Goal: Transaction & Acquisition: Purchase product/service

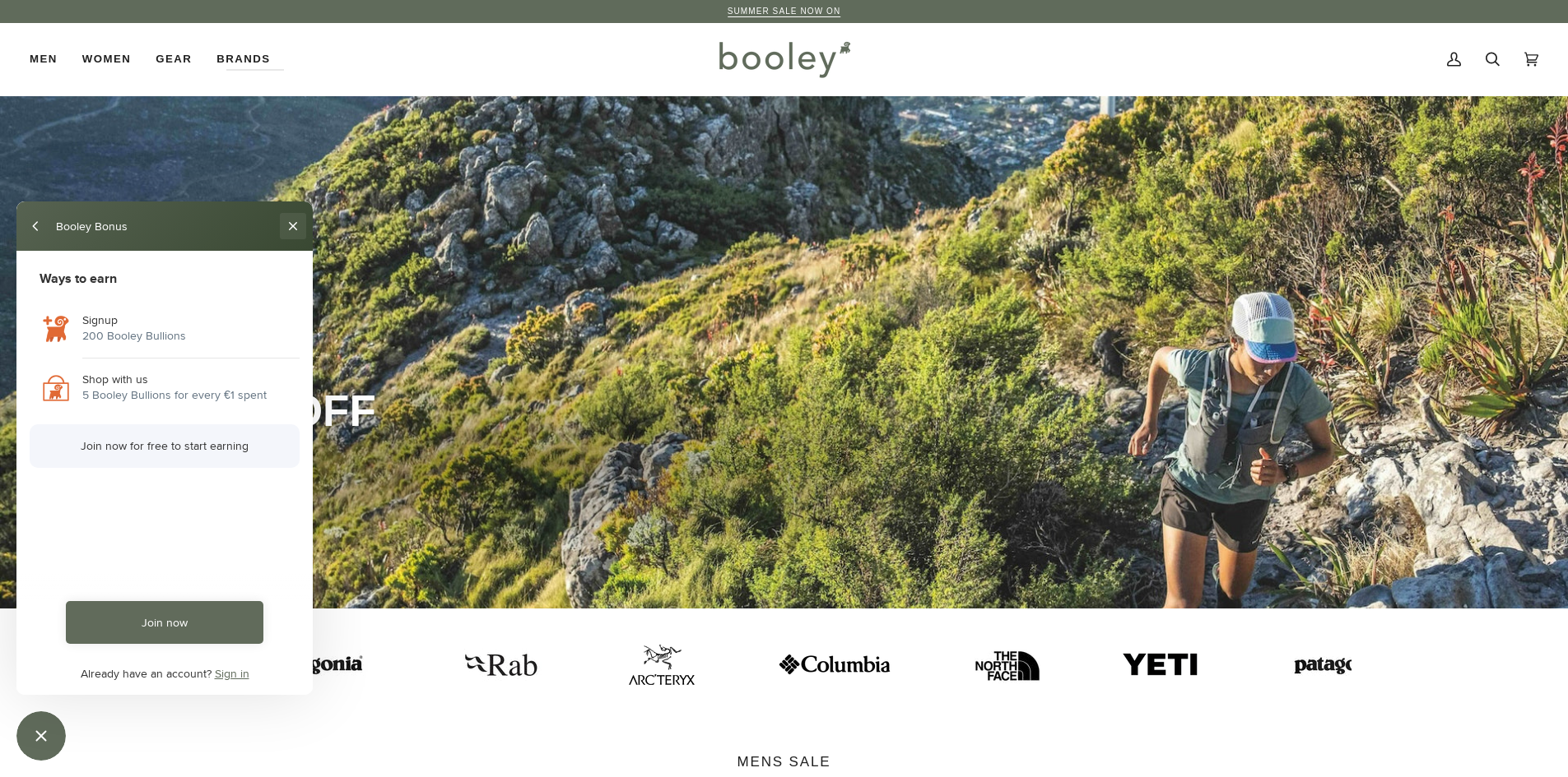
click at [297, 229] on button "Close" at bounding box center [292, 225] width 26 height 26
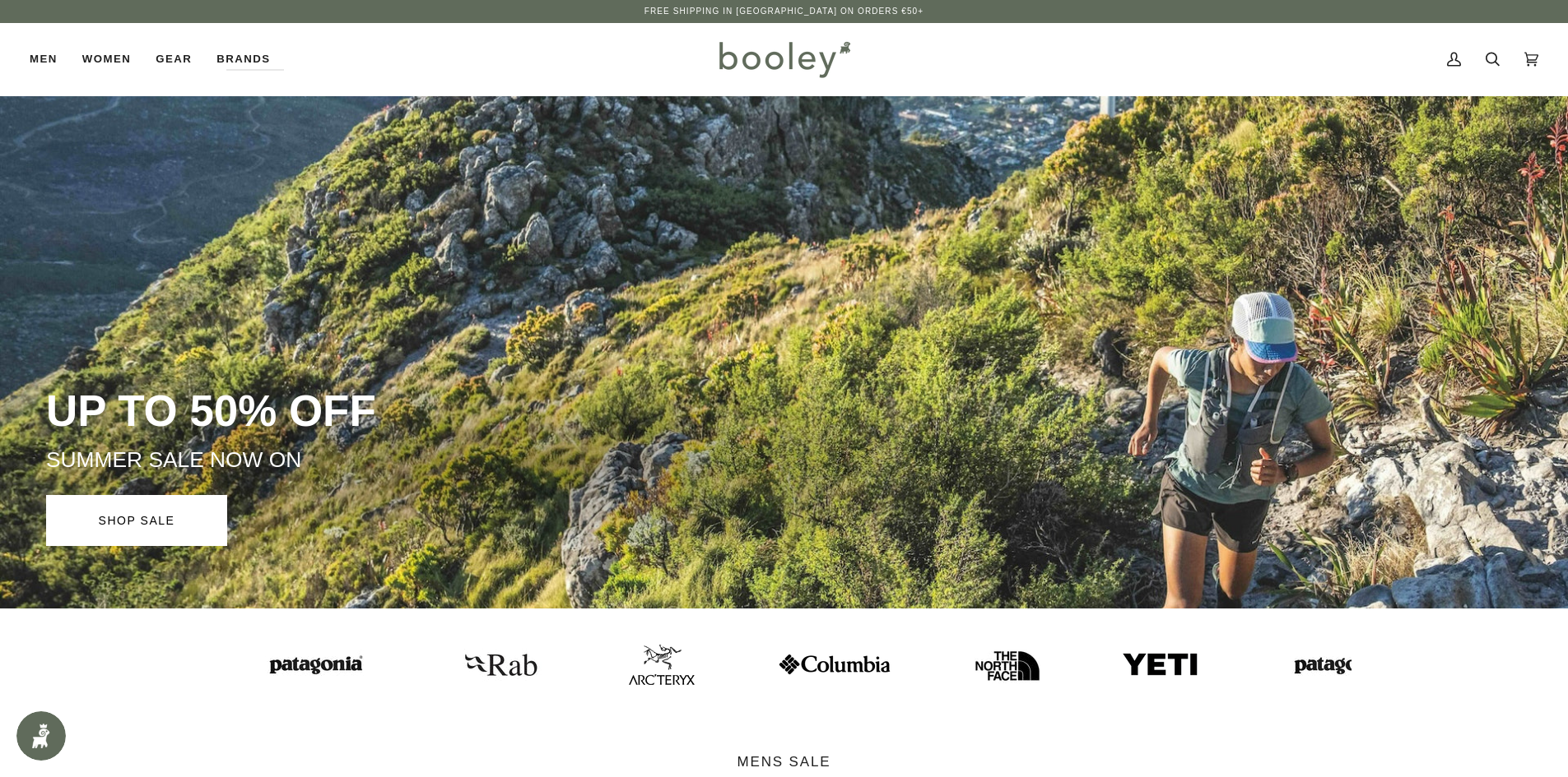
click at [772, 674] on img at bounding box center [830, 665] width 115 height 23
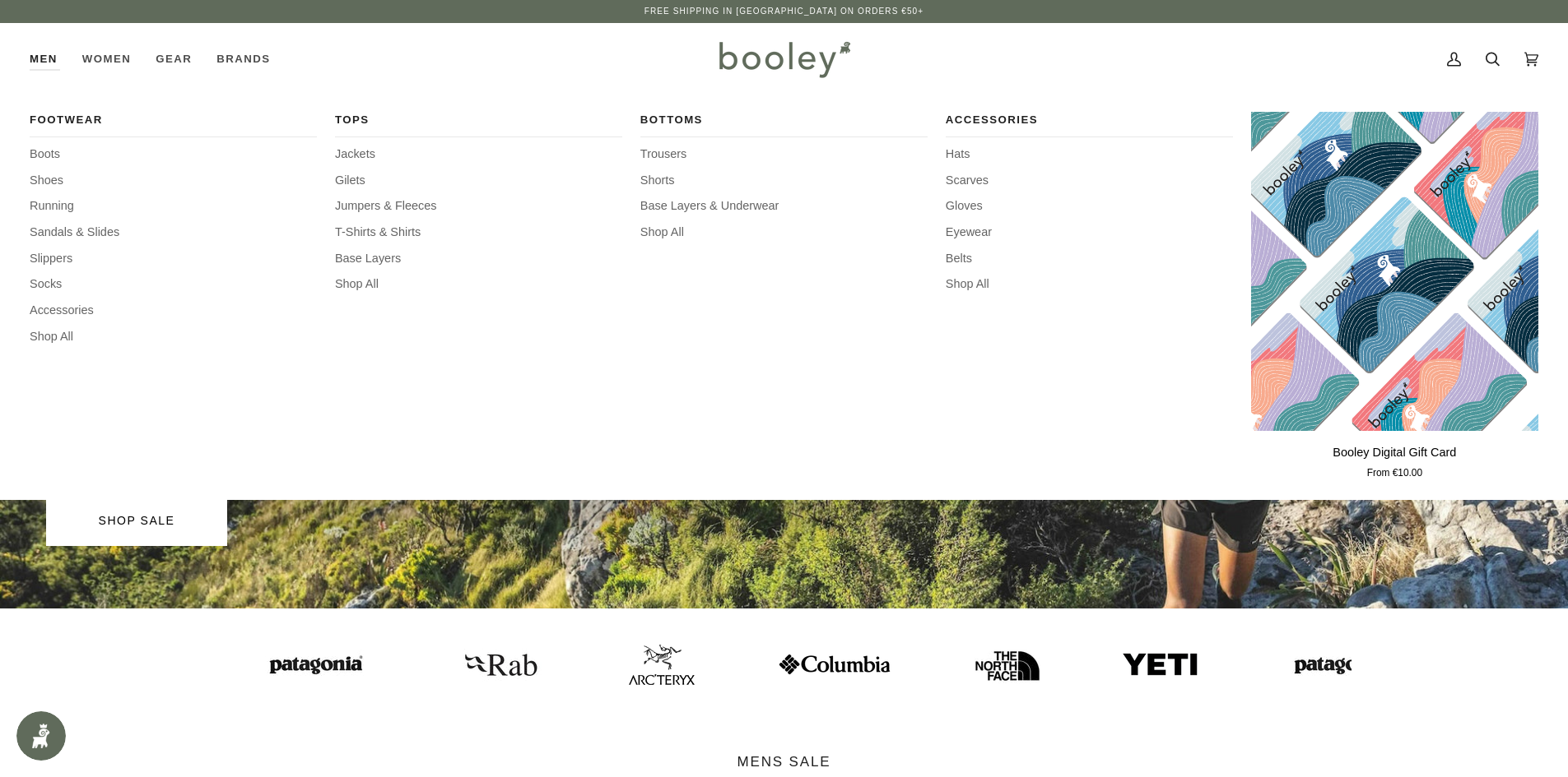
click at [37, 56] on link "Men" at bounding box center [50, 59] width 40 height 73
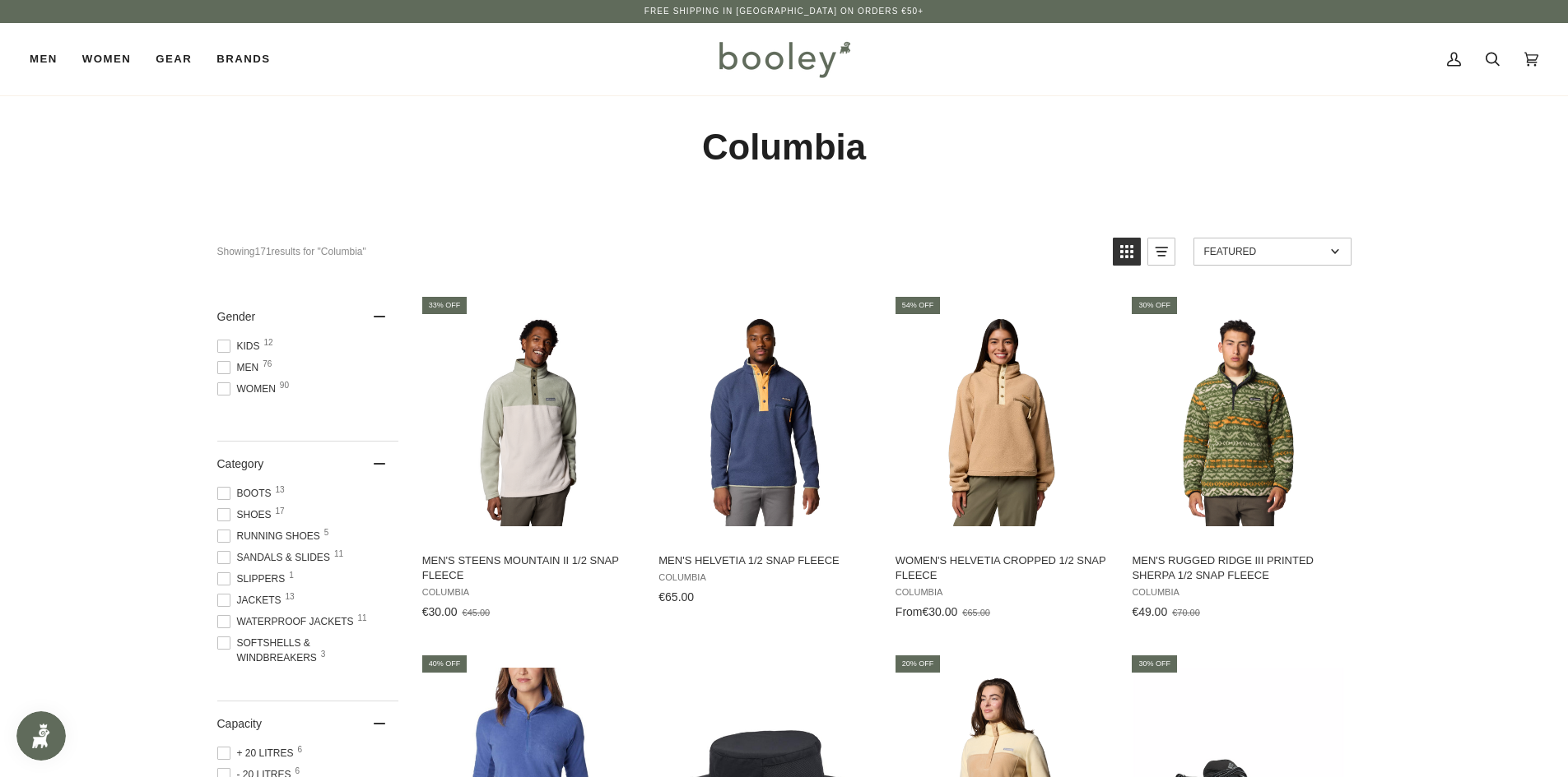
click at [222, 389] on span at bounding box center [224, 389] width 13 height 13
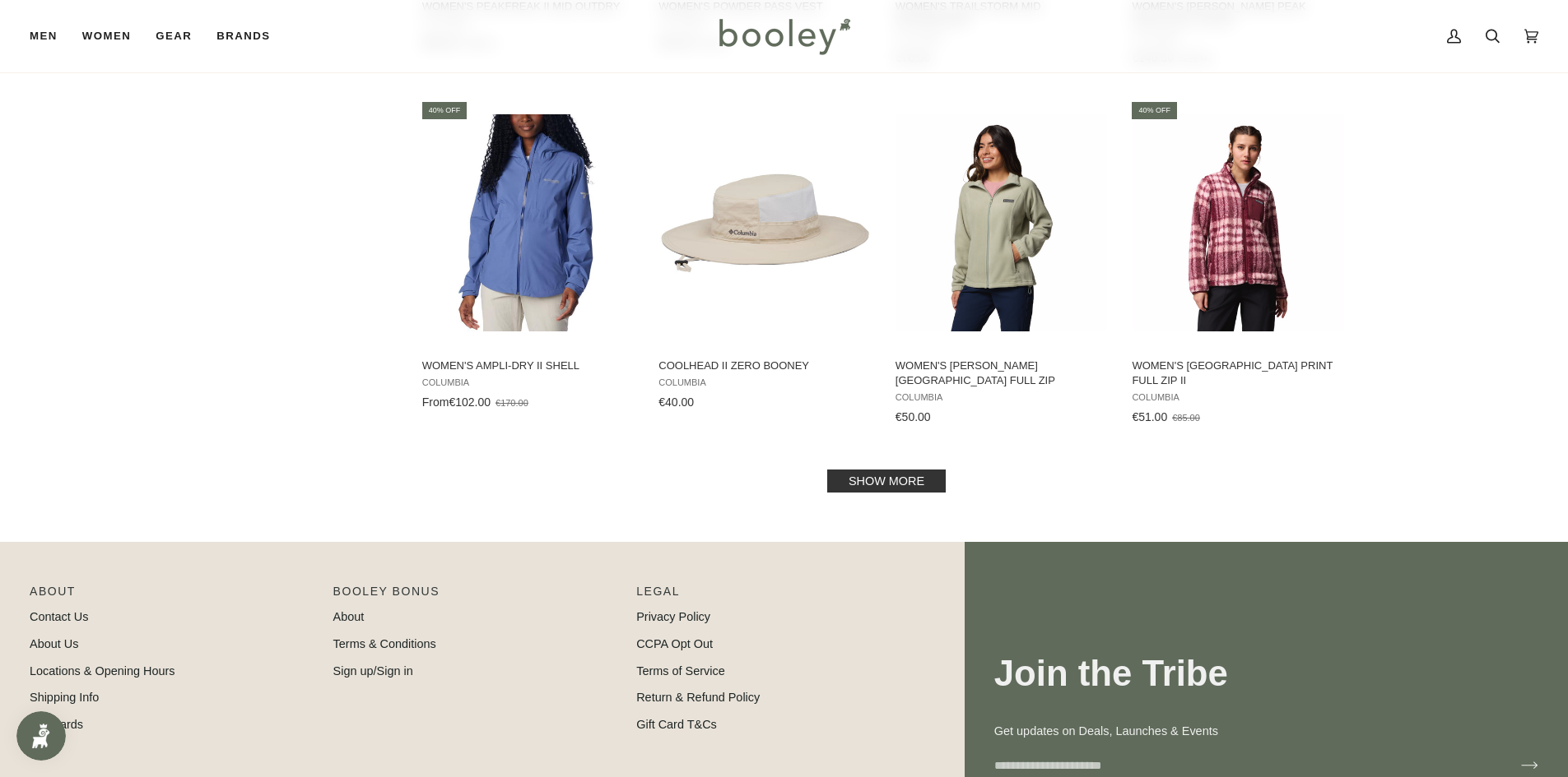
scroll to position [1645, 0]
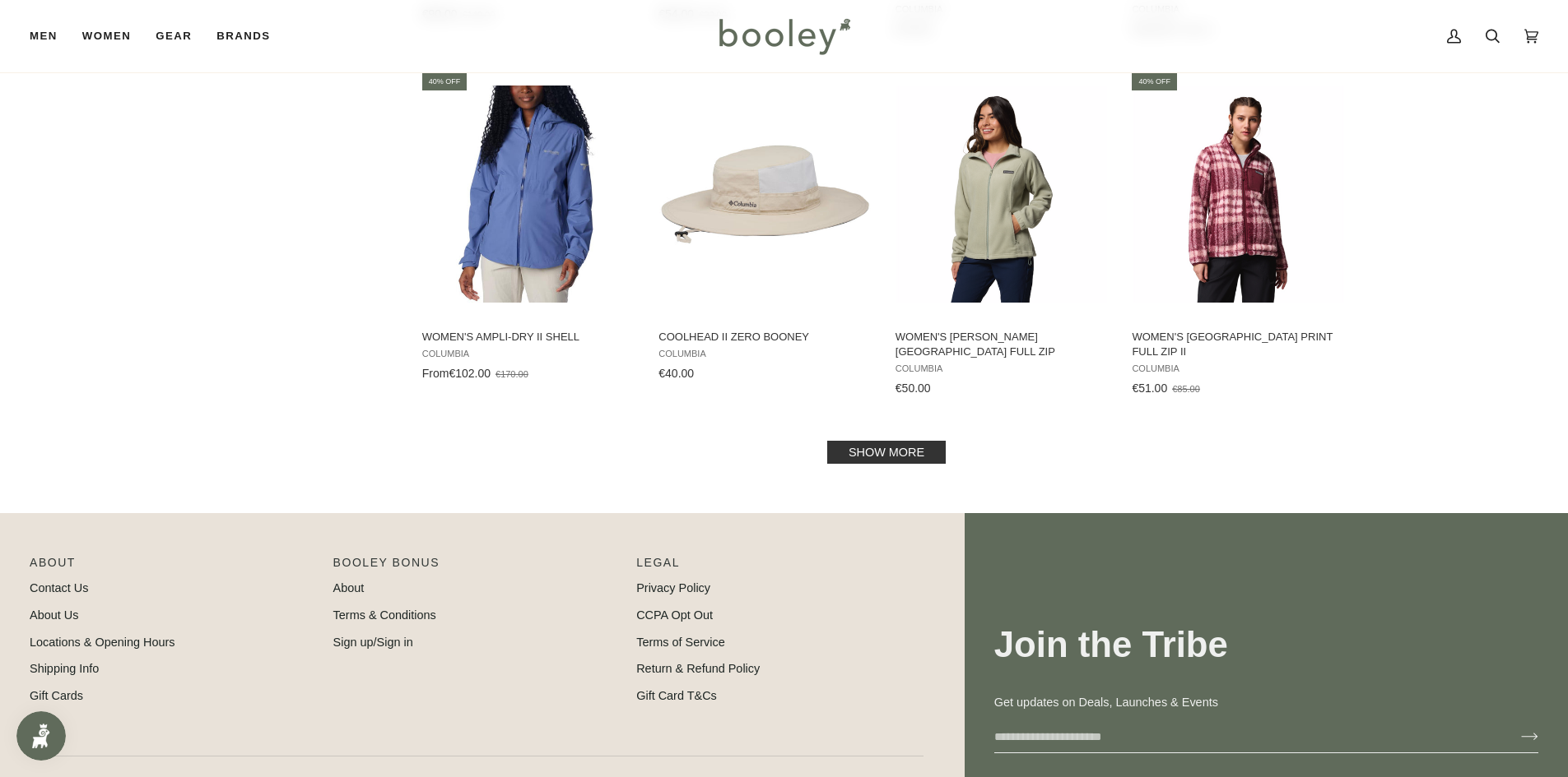
click at [879, 441] on link "Show more" at bounding box center [887, 452] width 119 height 23
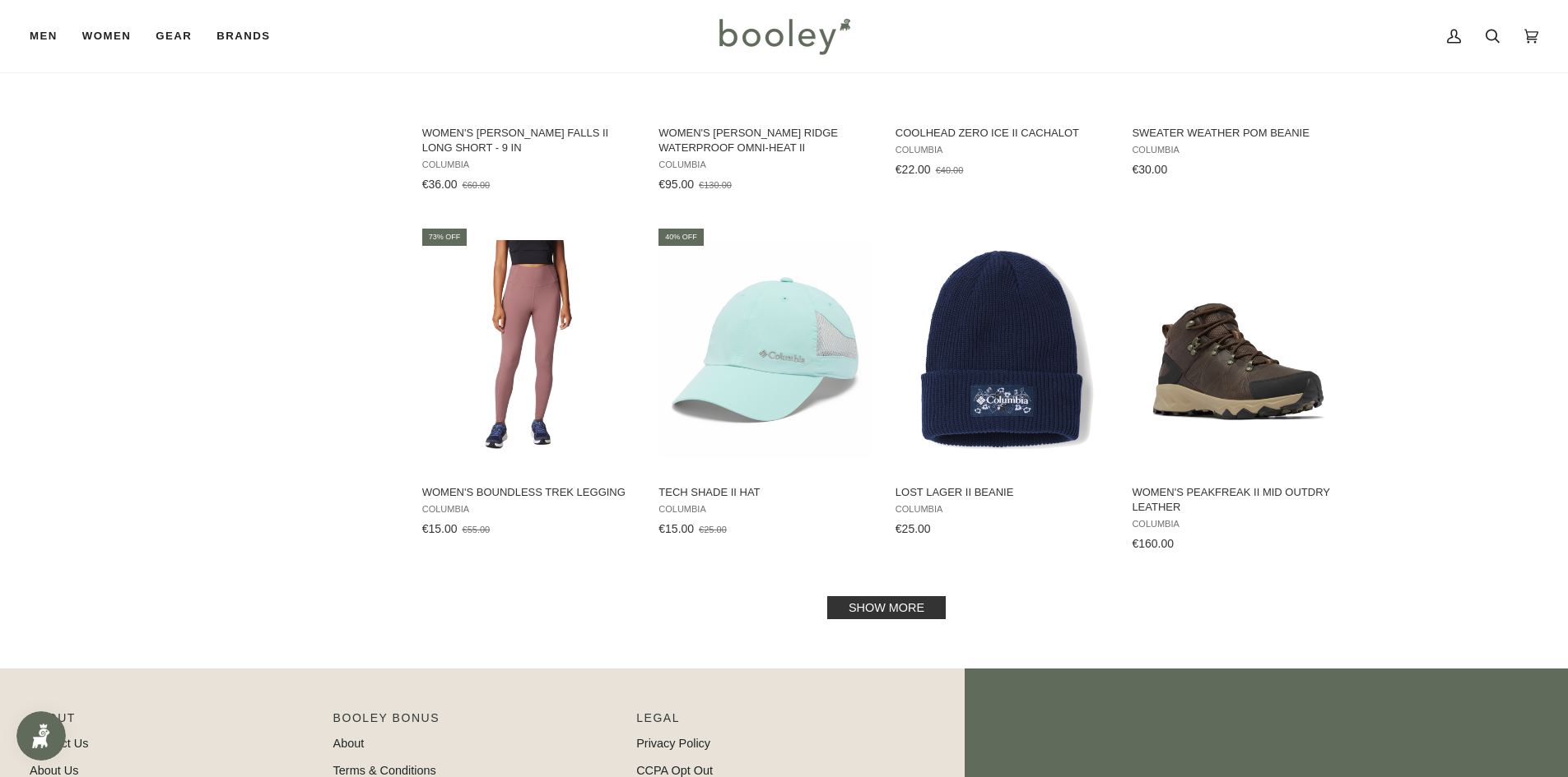
scroll to position [3291, 0]
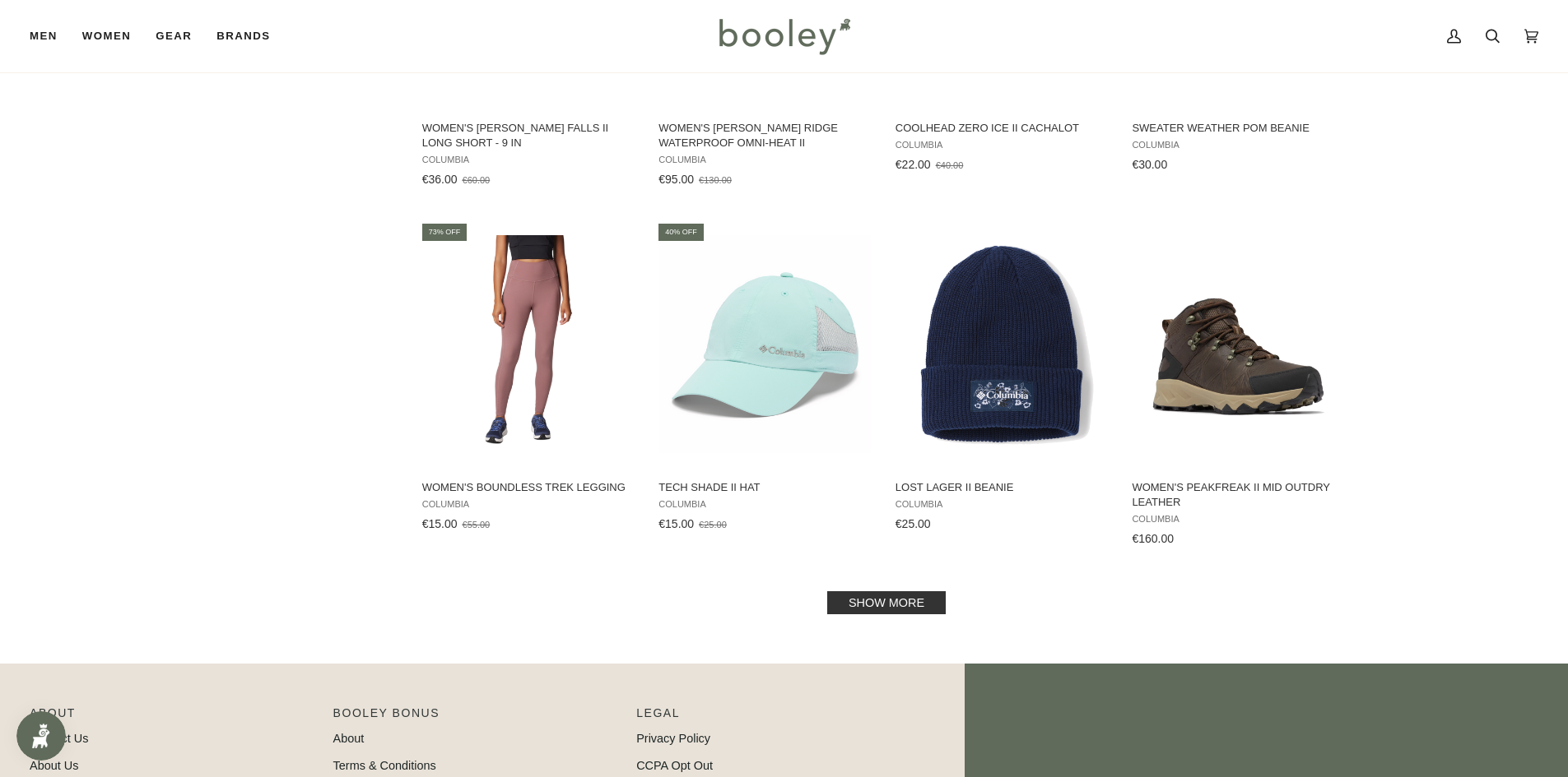
click at [906, 591] on link "Show more" at bounding box center [887, 603] width 119 height 23
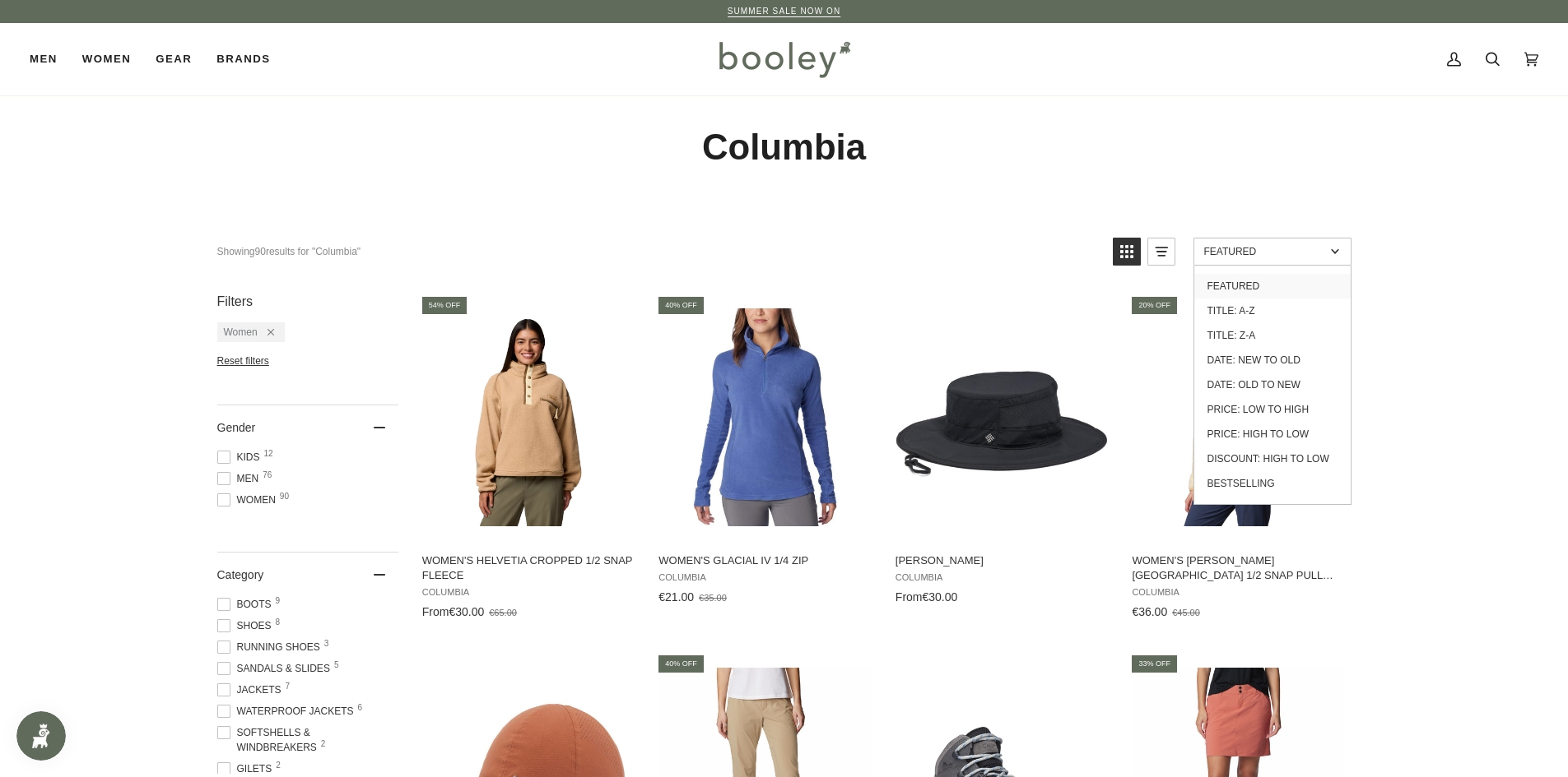
click at [1320, 248] on span "Featured" at bounding box center [1264, 252] width 121 height 11
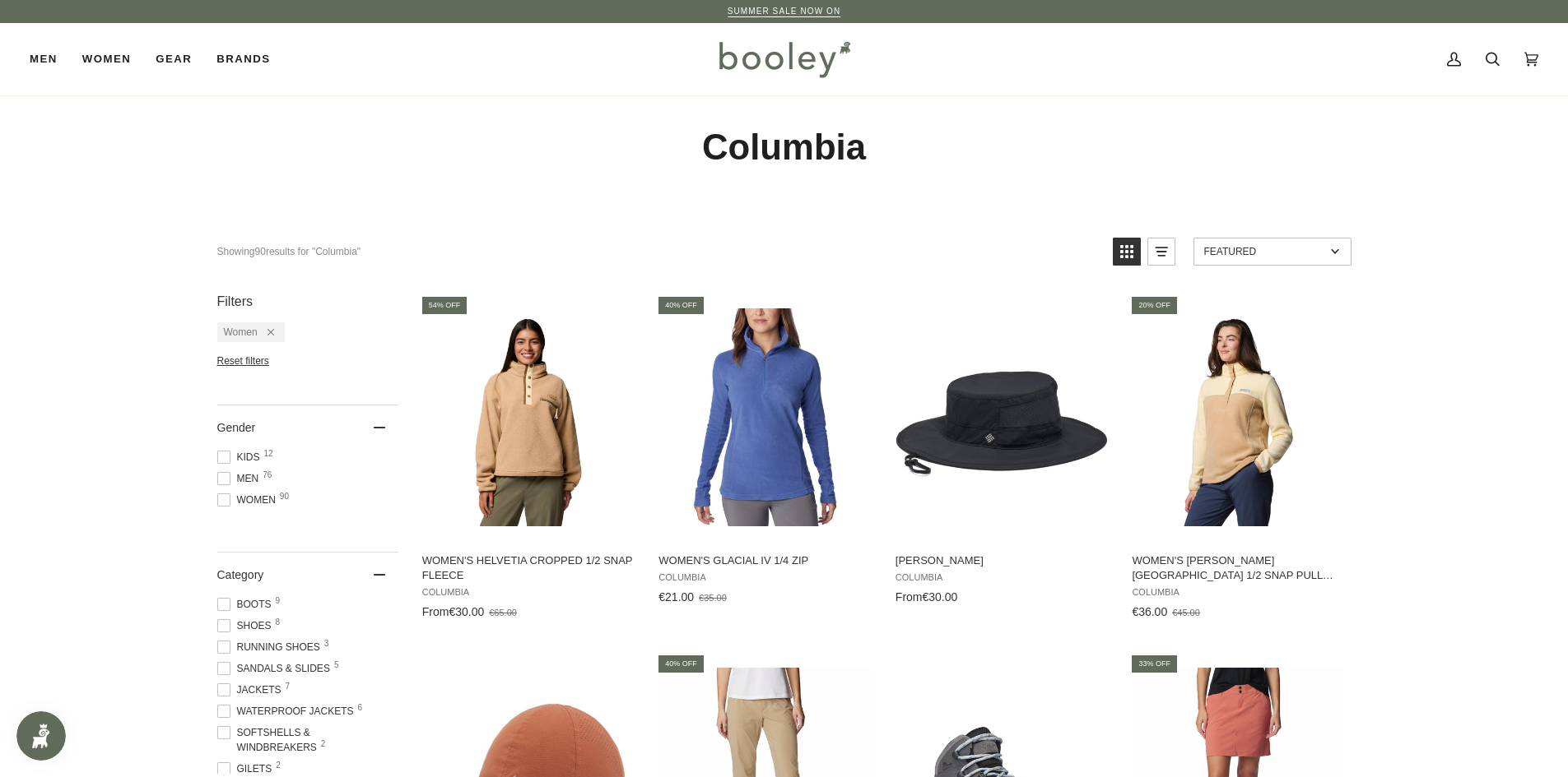
click at [1320, 248] on span "Featured" at bounding box center [1264, 252] width 121 height 11
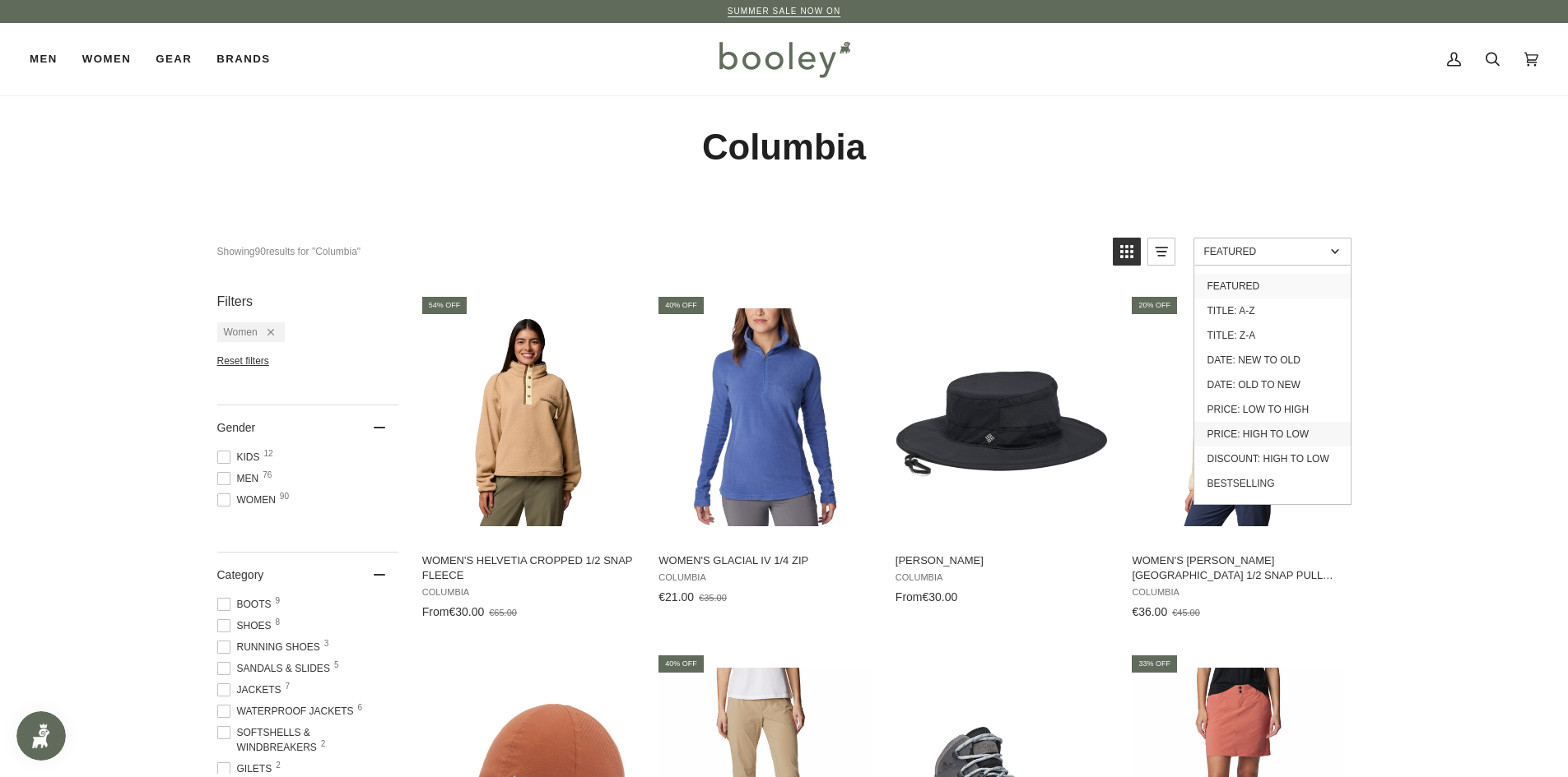
click at [1255, 428] on link "Price: High to Low" at bounding box center [1272, 434] width 156 height 25
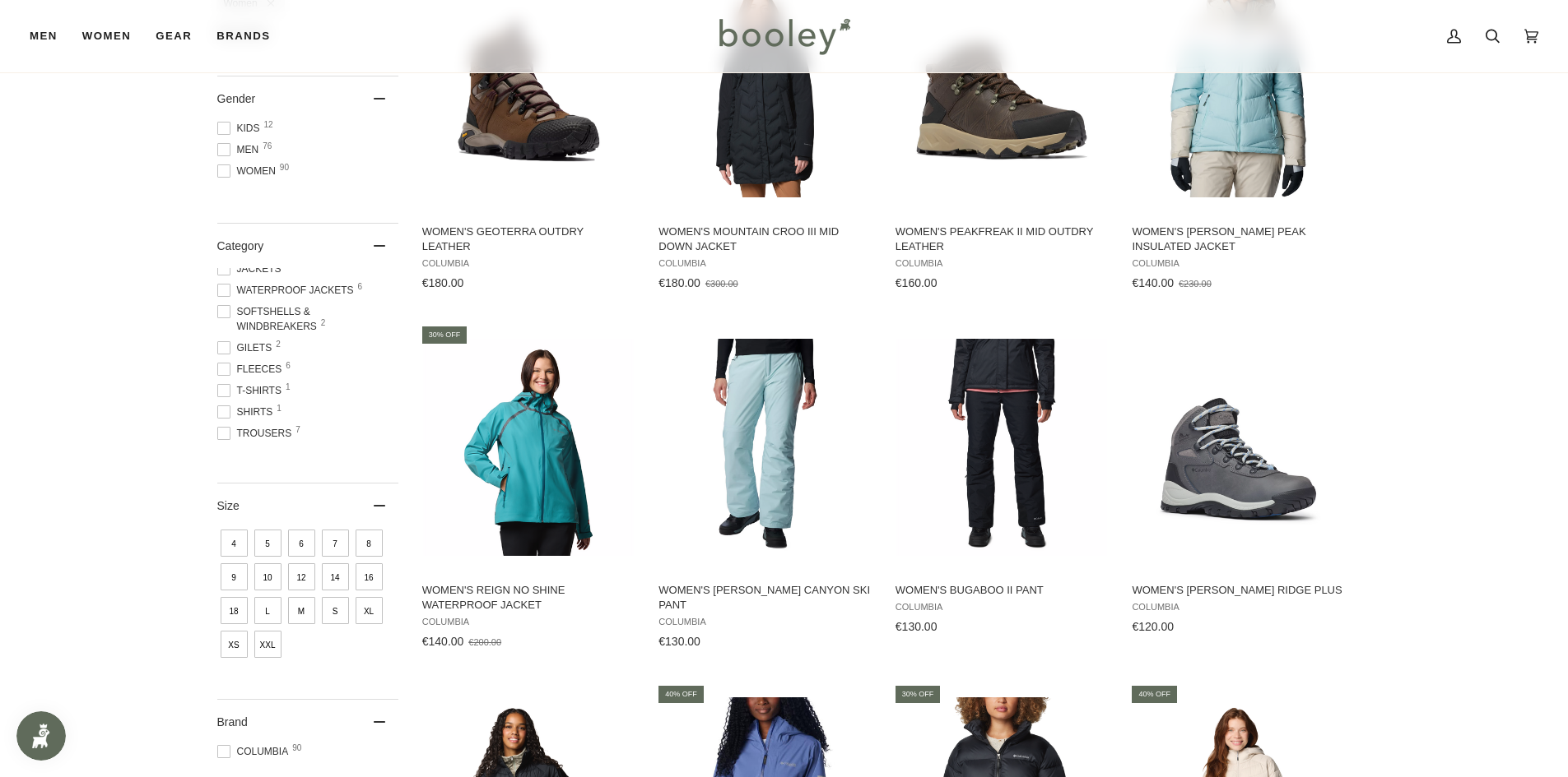
scroll to position [151, 0]
click at [227, 311] on span at bounding box center [224, 310] width 13 height 13
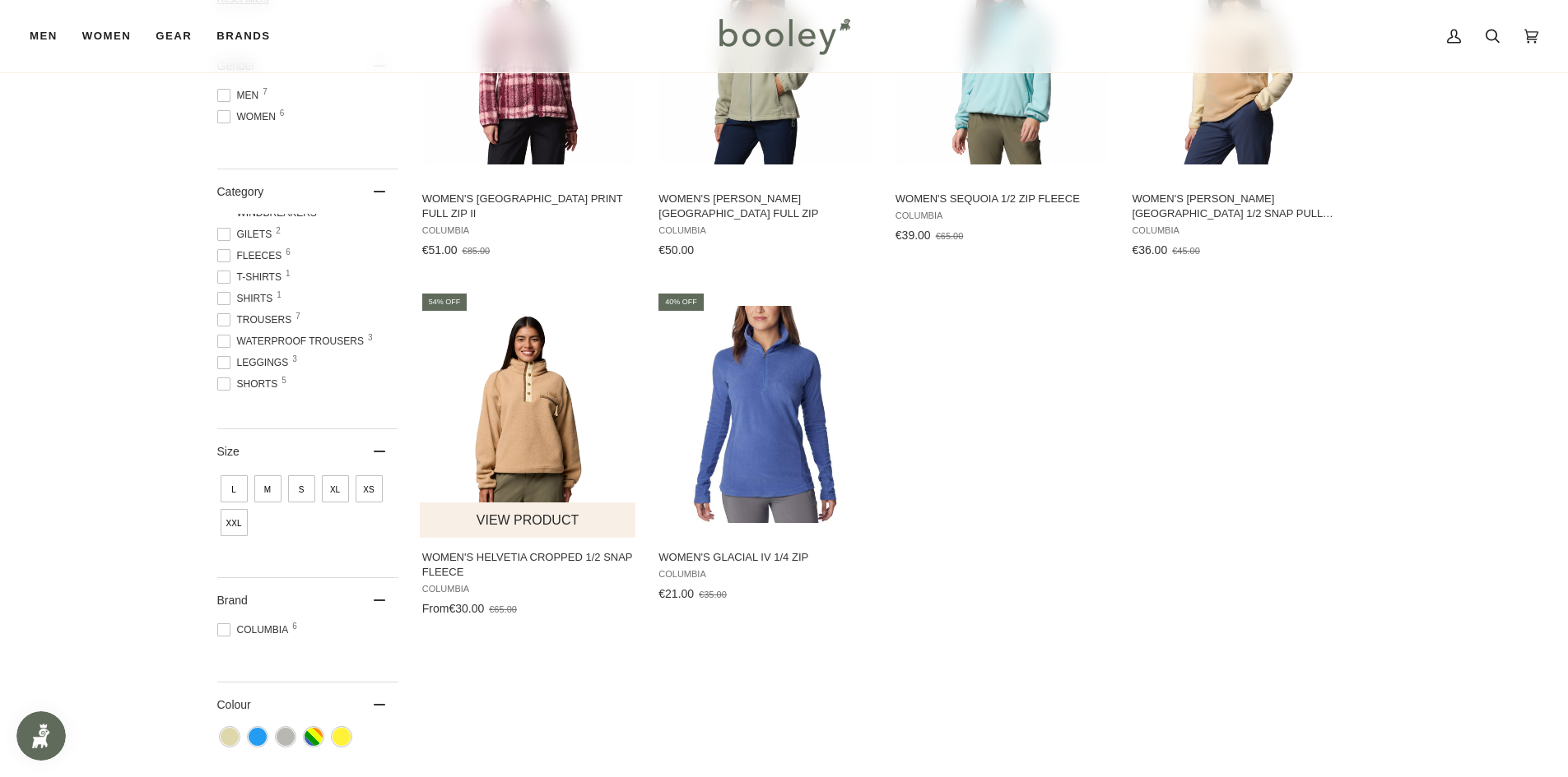
scroll to position [329, 0]
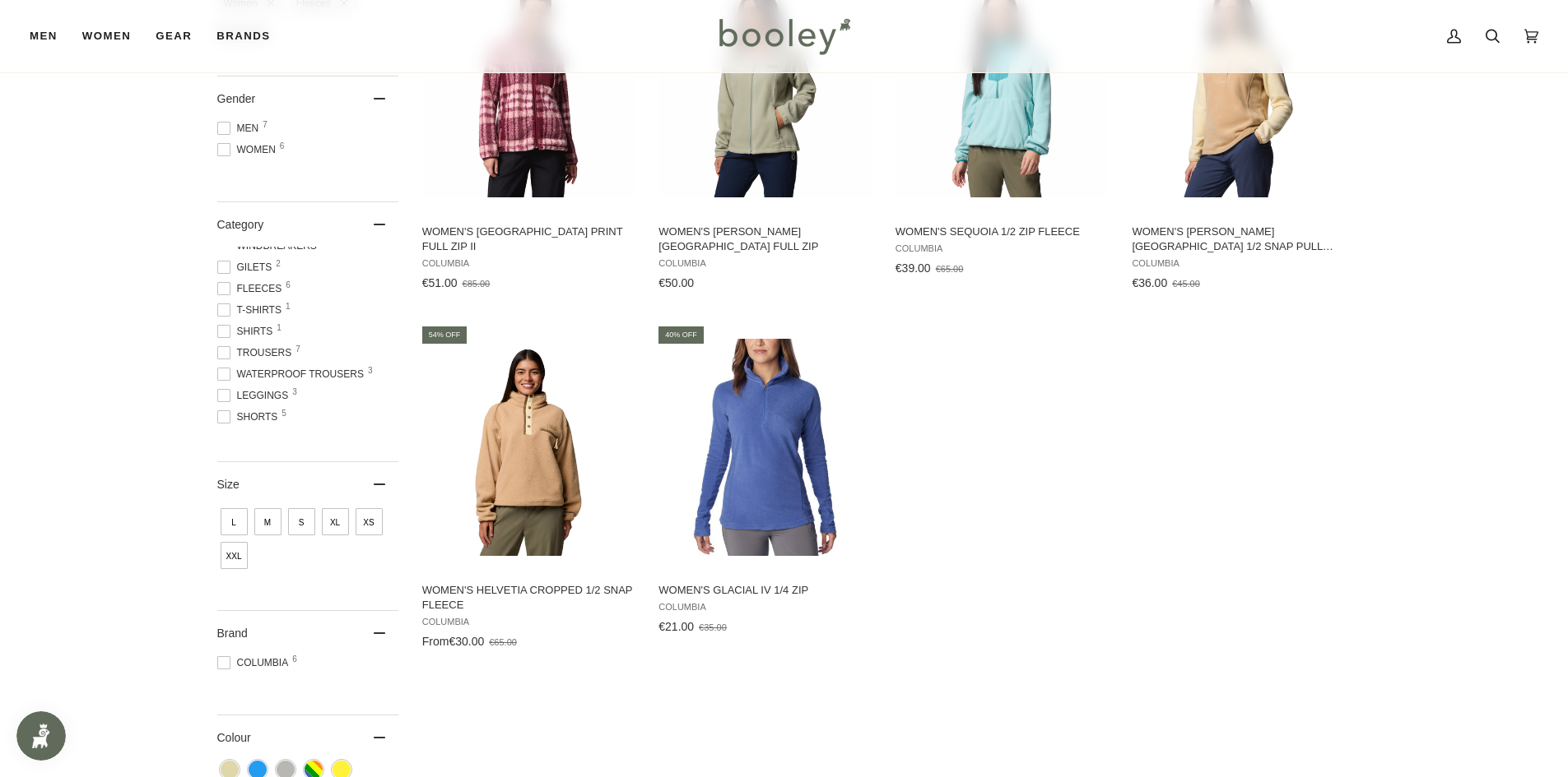
click at [219, 291] on span at bounding box center [224, 289] width 13 height 13
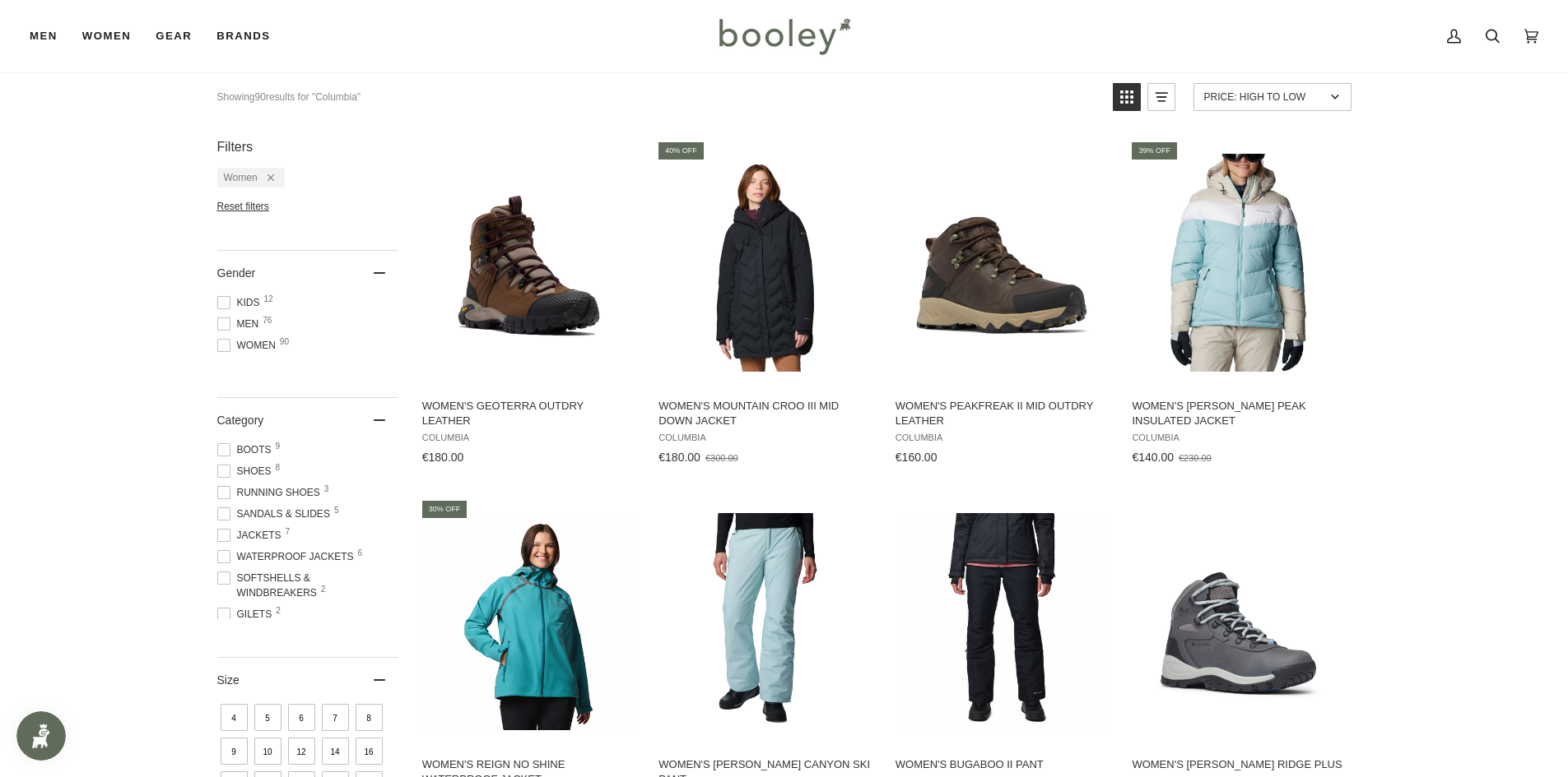
scroll to position [165, 0]
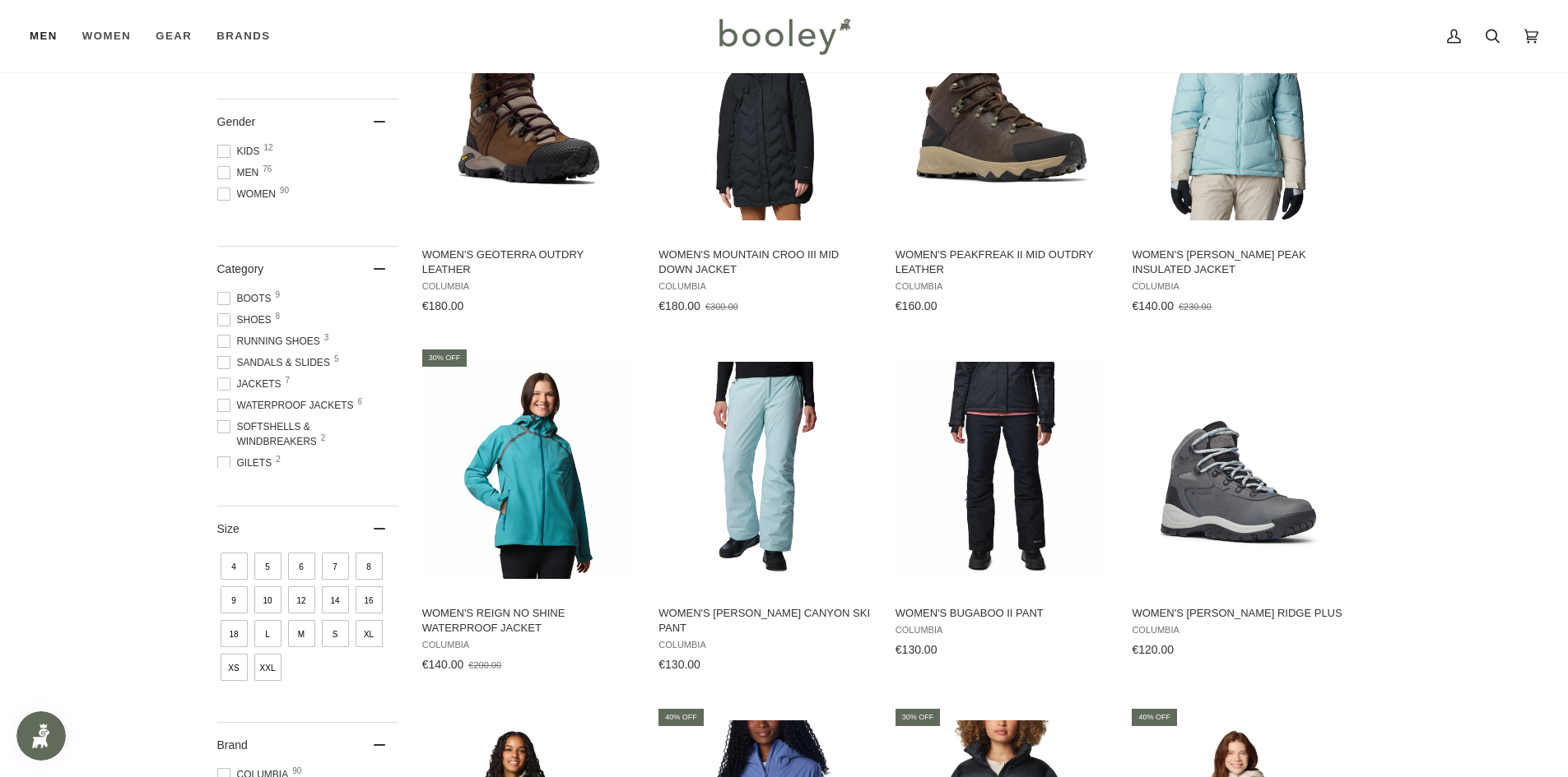
scroll to position [313, 0]
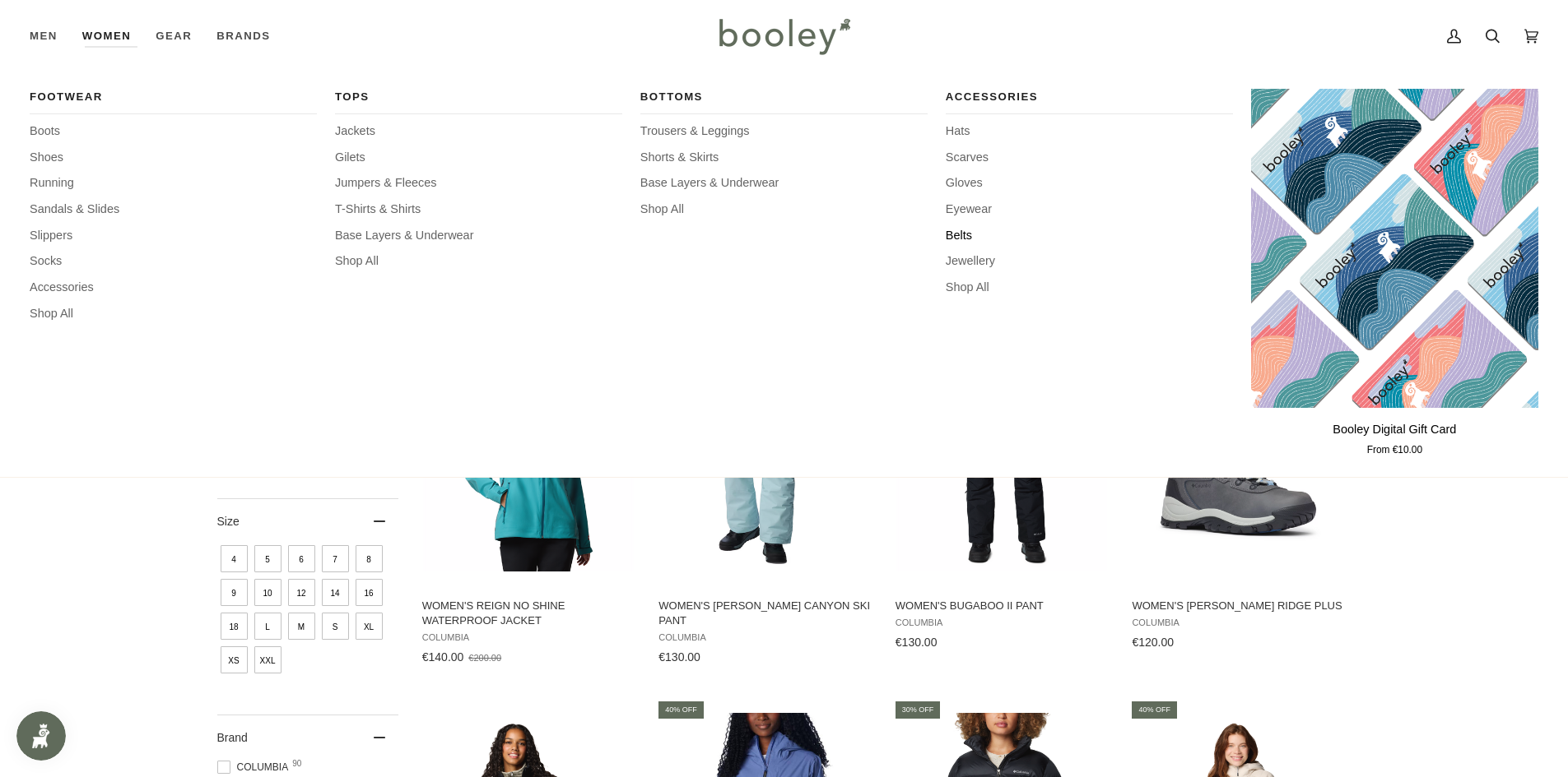
click at [954, 233] on span "Belts" at bounding box center [1090, 236] width 288 height 18
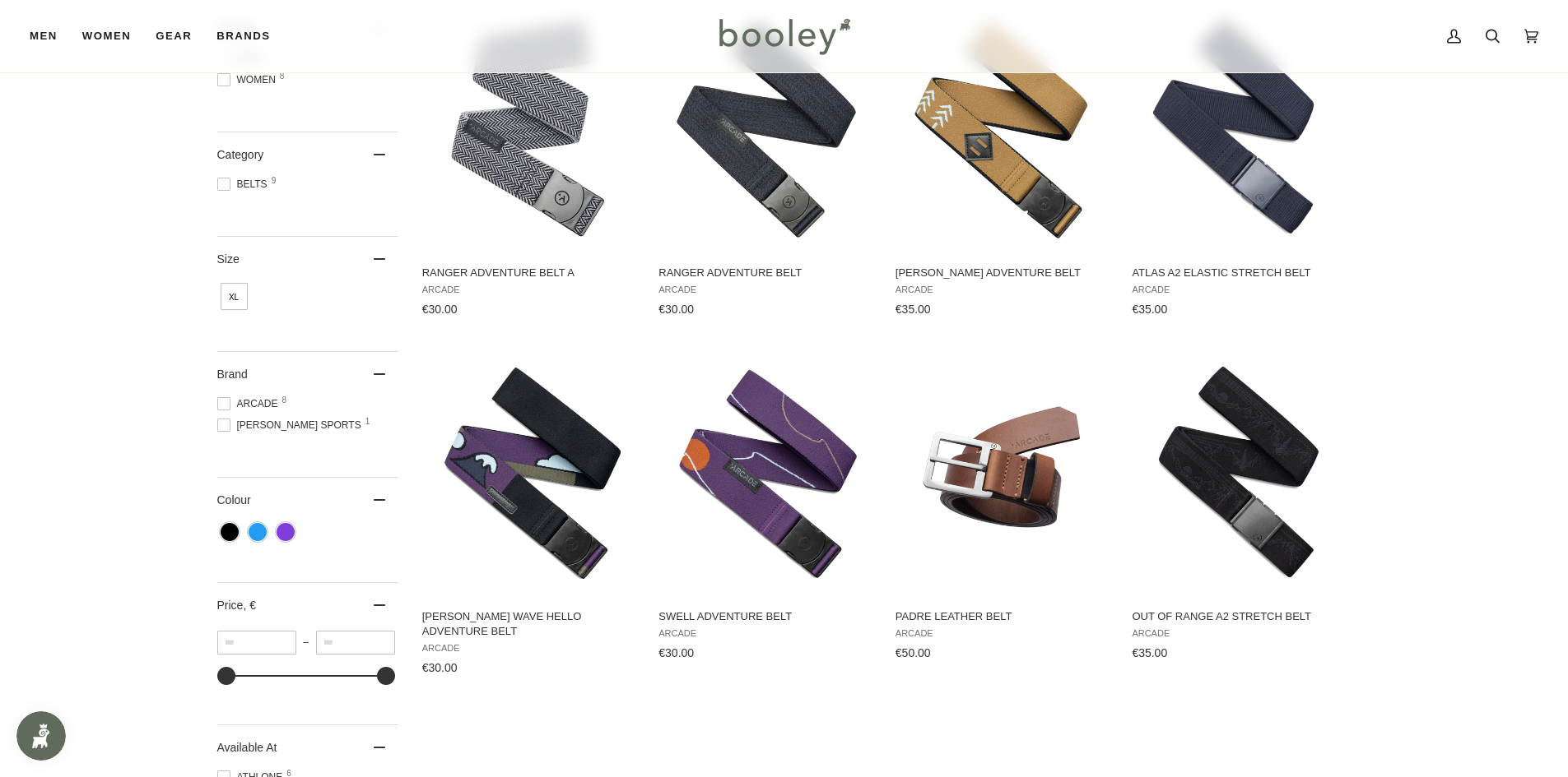
scroll to position [247, 0]
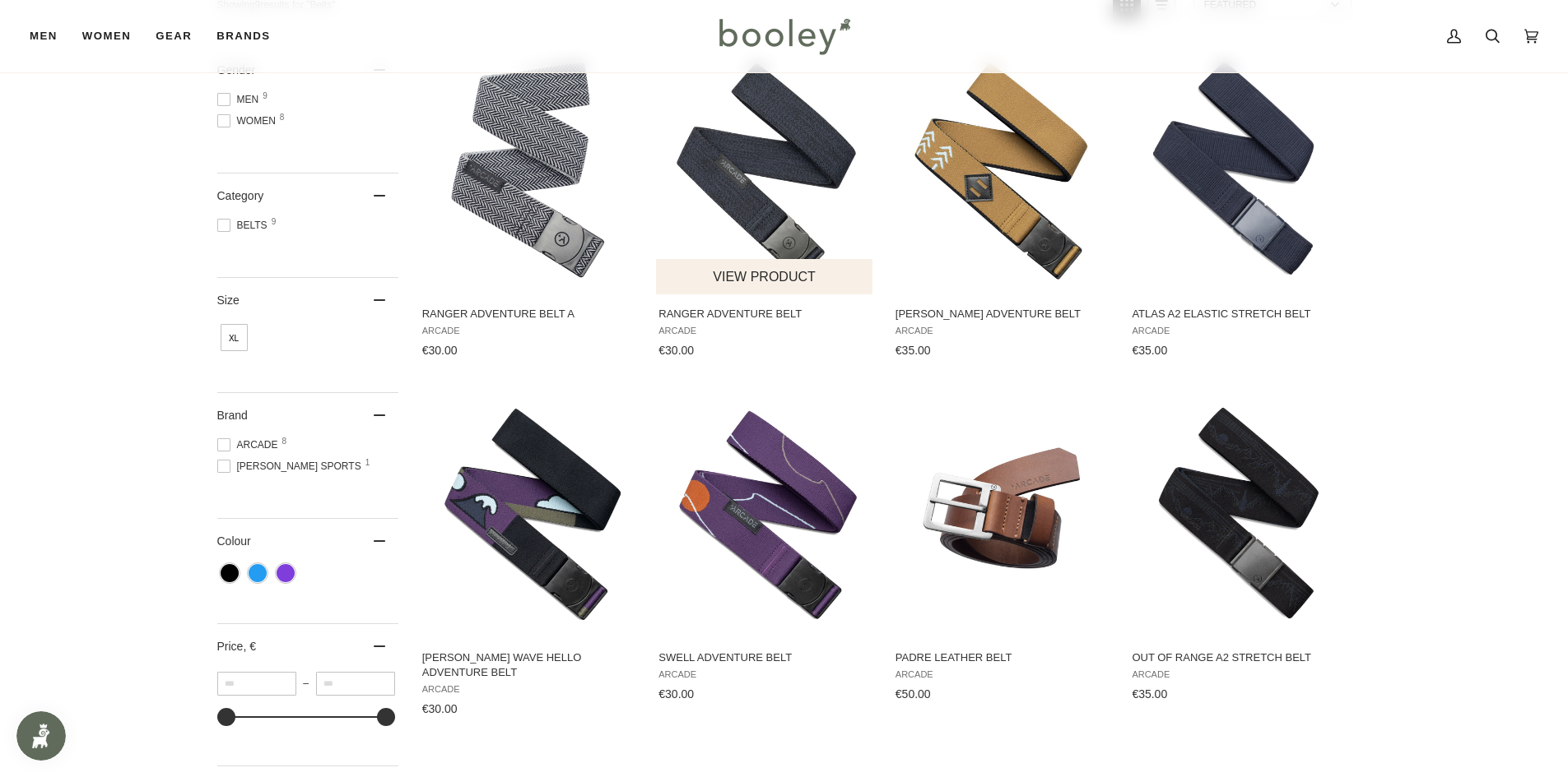
click at [729, 270] on button "View product" at bounding box center [764, 276] width 217 height 35
click at [1227, 166] on img "Atlas A2 Elastic Stretch Belt" at bounding box center [1238, 171] width 219 height 218
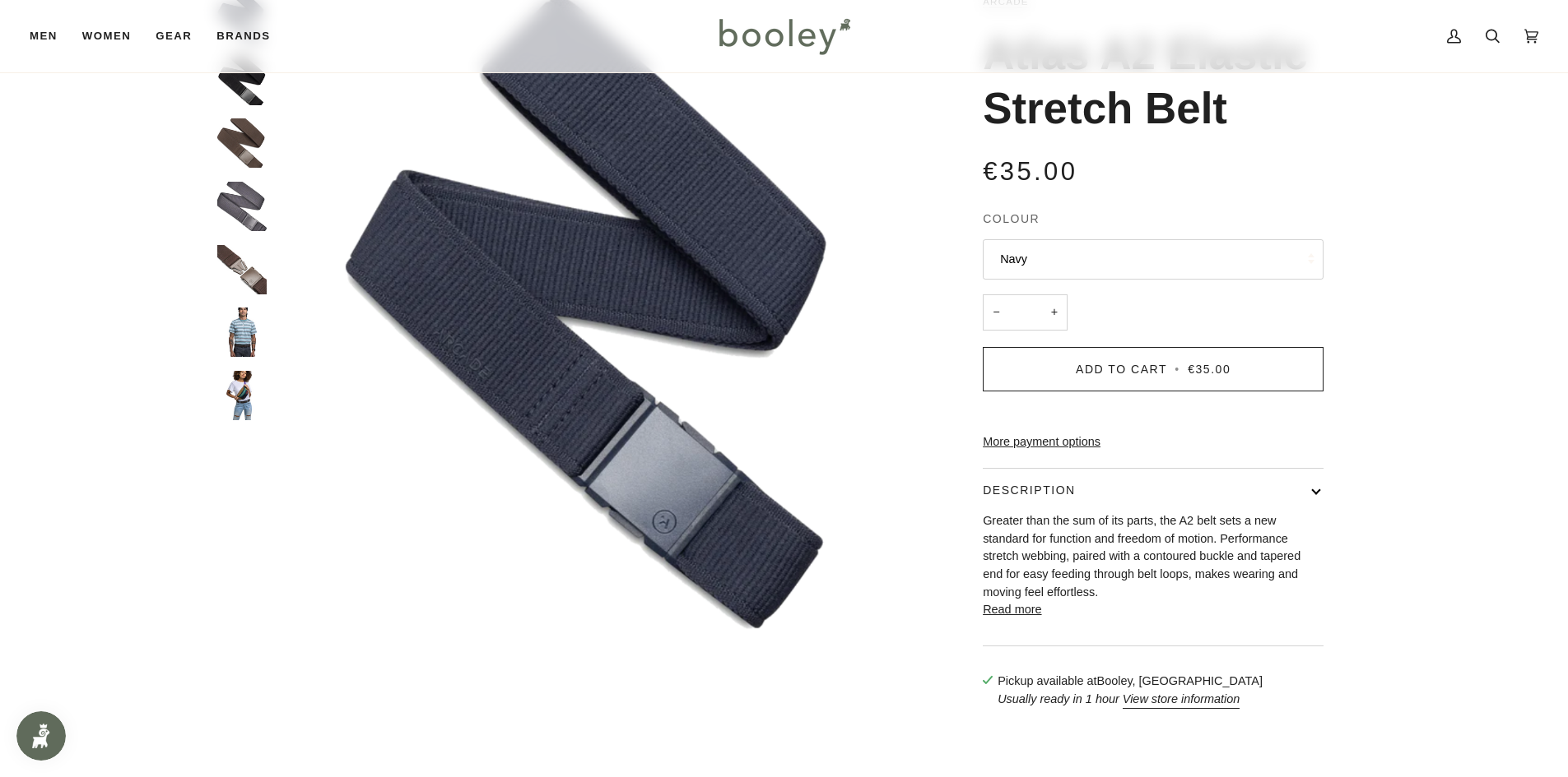
scroll to position [82, 0]
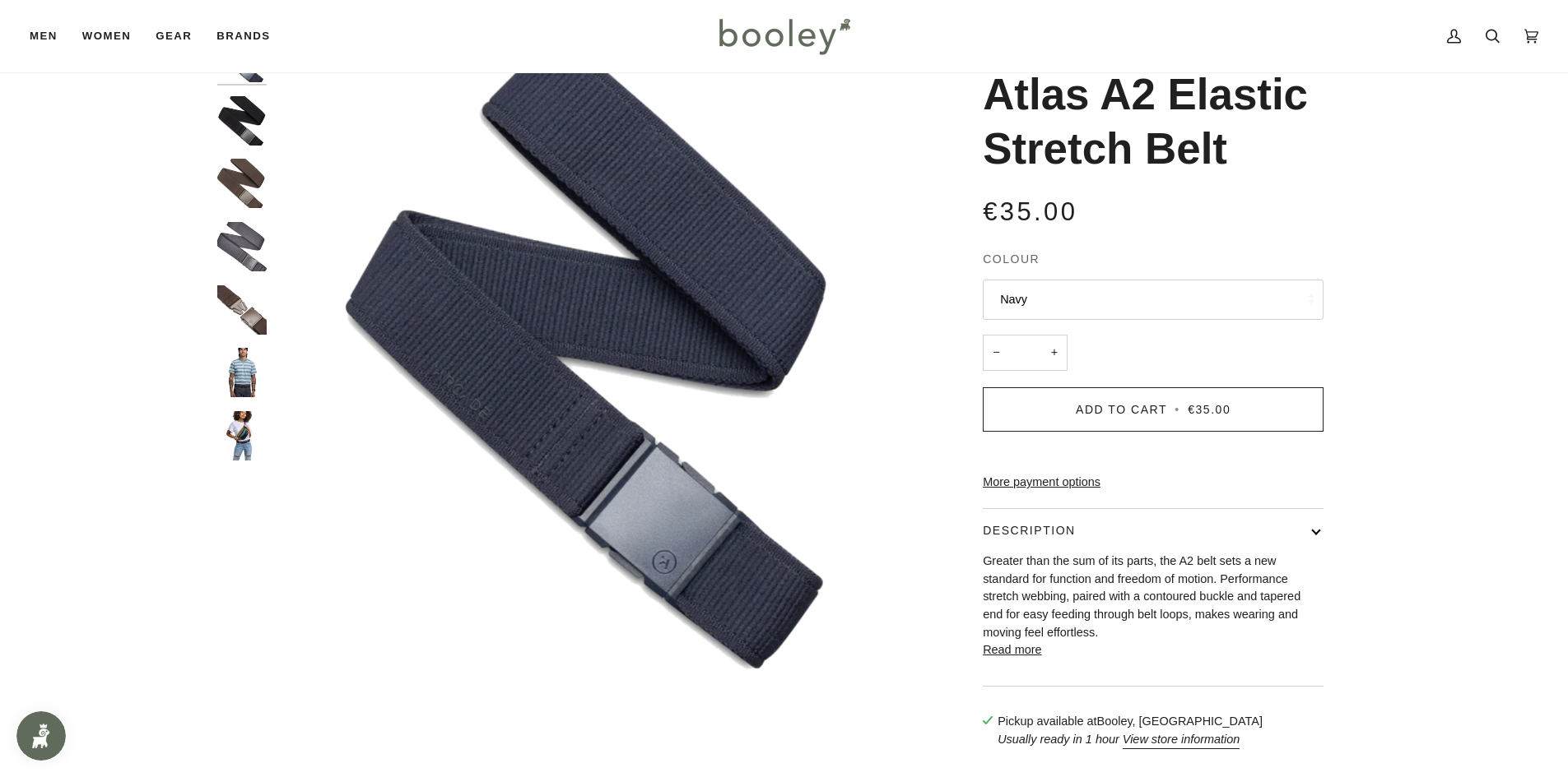
click at [236, 448] on img "Arcade Atlas A2 Elastic Stretch Belt - Booley Galway" at bounding box center [242, 436] width 50 height 50
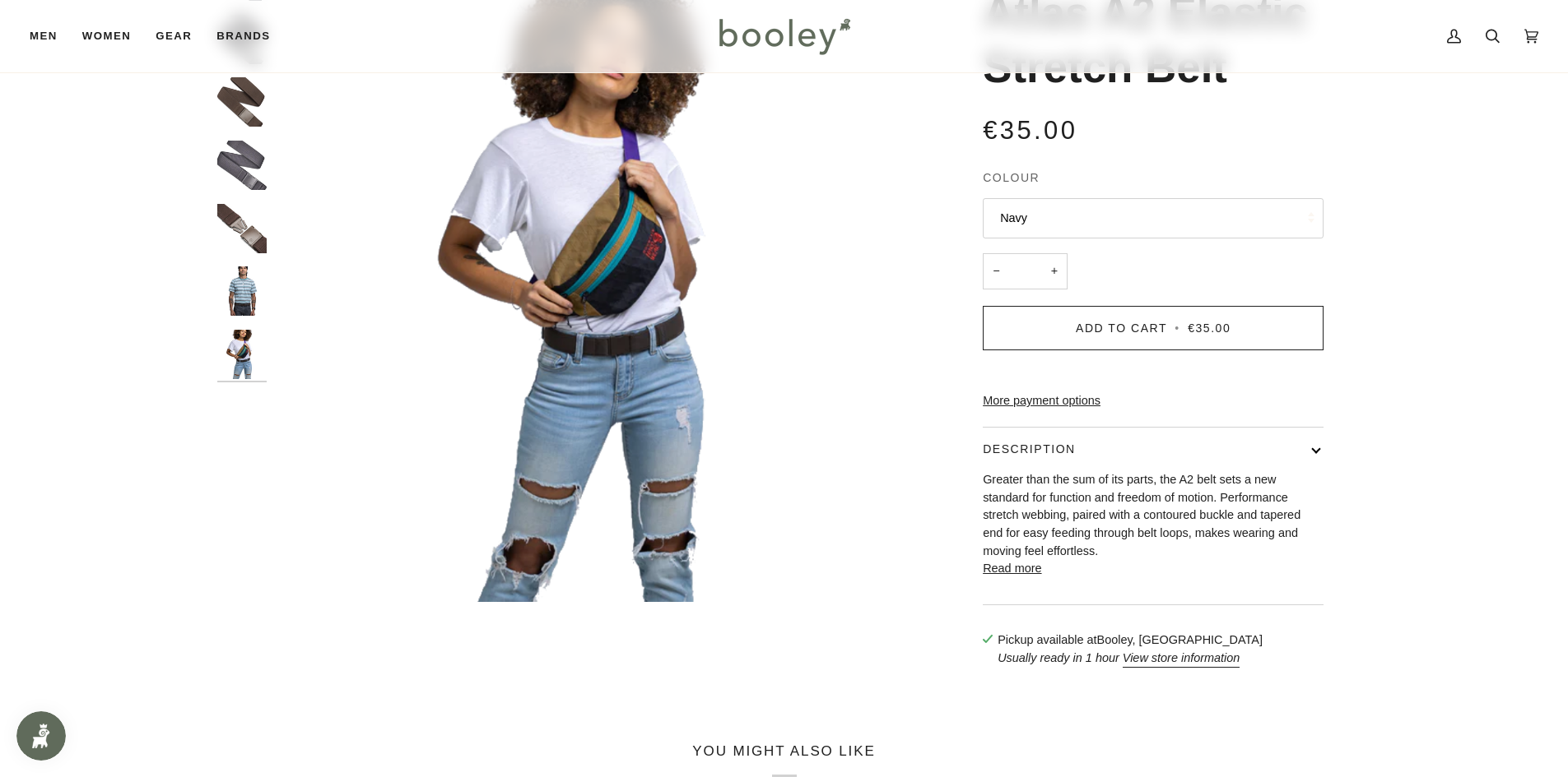
scroll to position [165, 0]
click at [1164, 329] on span "Add to Cart" at bounding box center [1120, 328] width 91 height 13
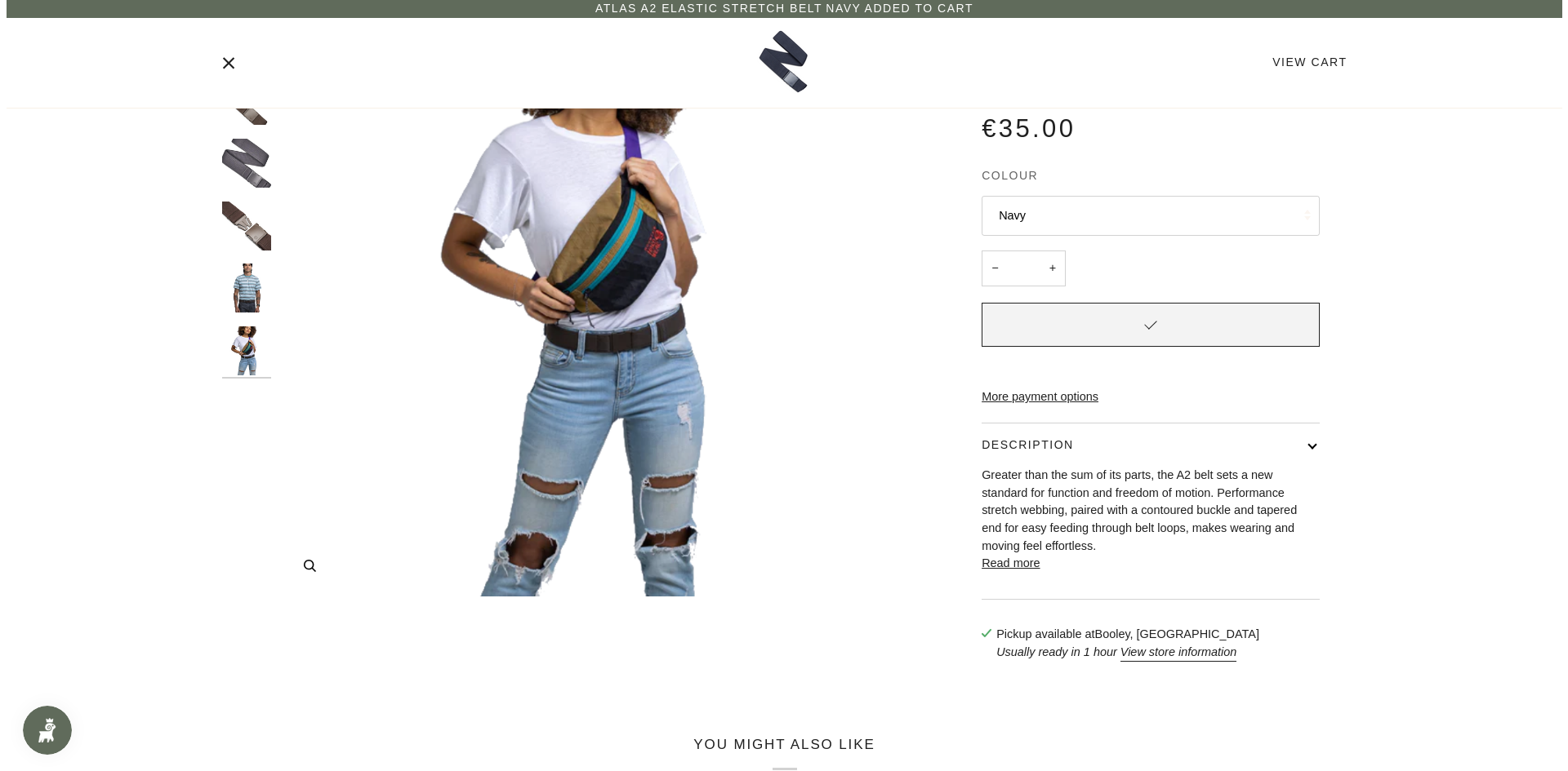
scroll to position [0, 0]
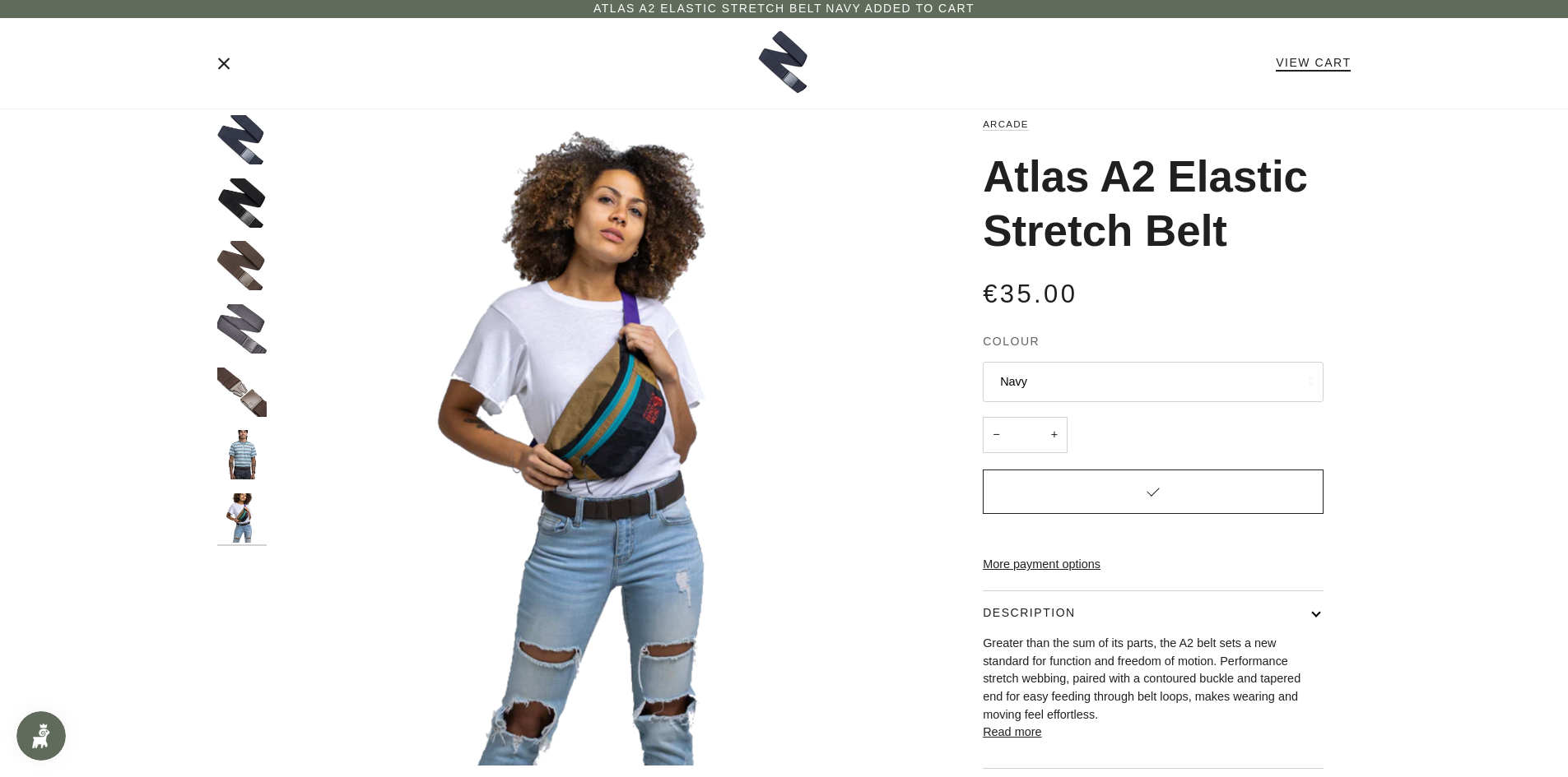
click at [1333, 66] on link "View Cart" at bounding box center [1313, 62] width 75 height 13
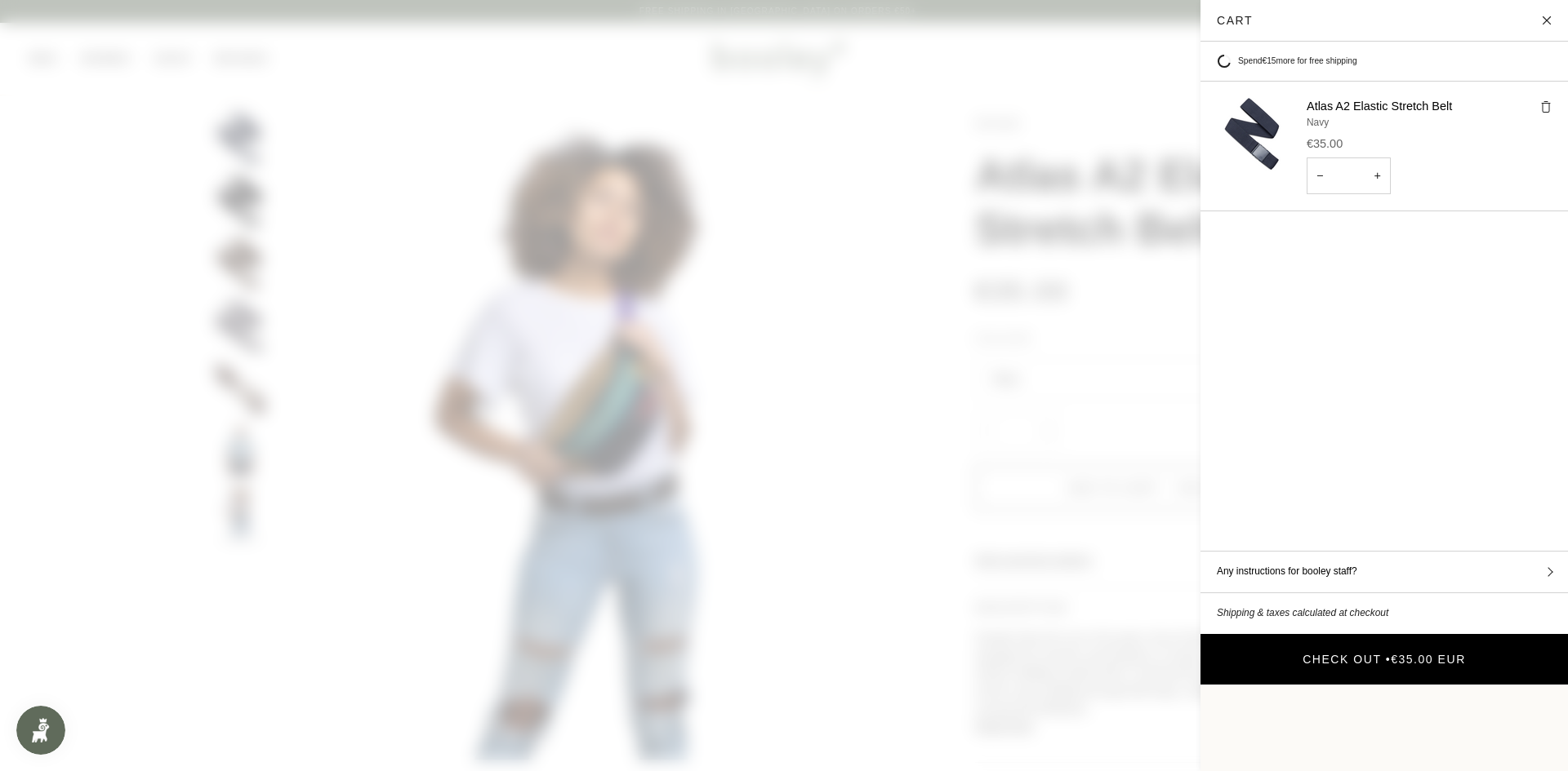
click at [1383, 634] on button "Check Out • €35.00 EUR" at bounding box center [1384, 659] width 367 height 50
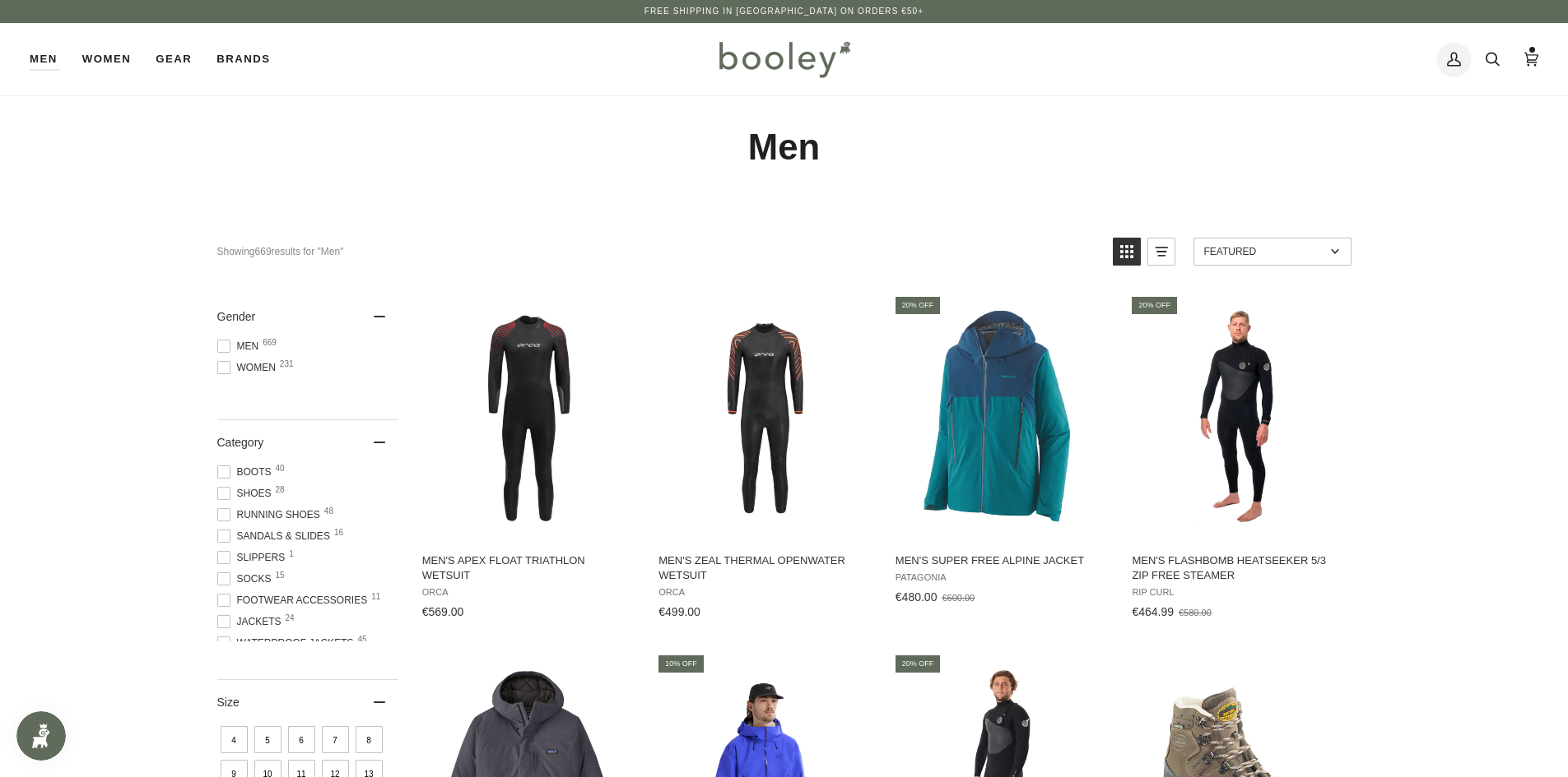
click at [1455, 56] on icon at bounding box center [1454, 59] width 14 height 25
